Goal: Information Seeking & Learning: Learn about a topic

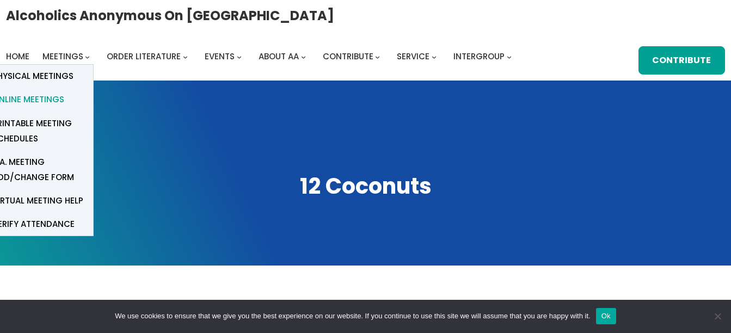
click at [33, 99] on span "Online Meetings" at bounding box center [28, 99] width 72 height 15
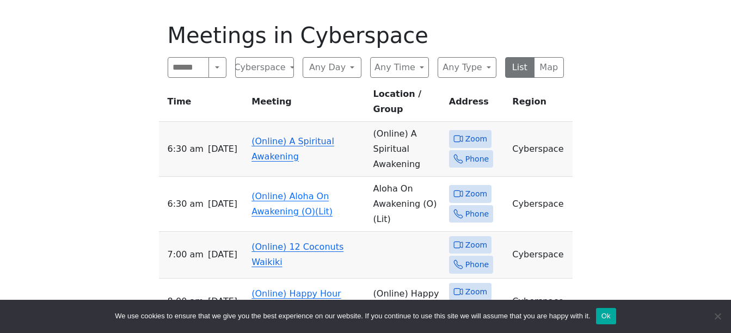
scroll to position [460, 0]
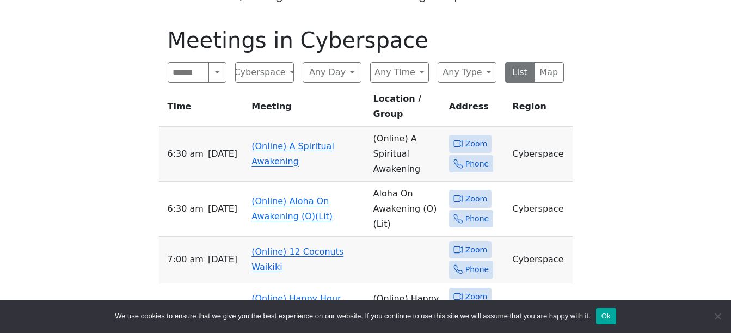
click at [266, 237] on td "(Online) 12 Coconuts Waikiki" at bounding box center [307, 260] width 121 height 47
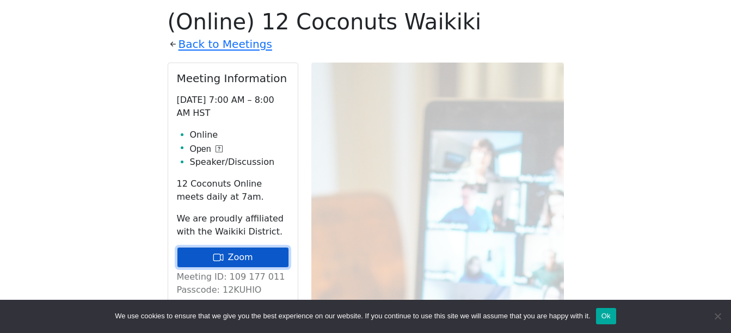
click at [231, 265] on link "Zoom" at bounding box center [233, 257] width 112 height 21
